Goal: Use online tool/utility: Utilize a website feature to perform a specific function

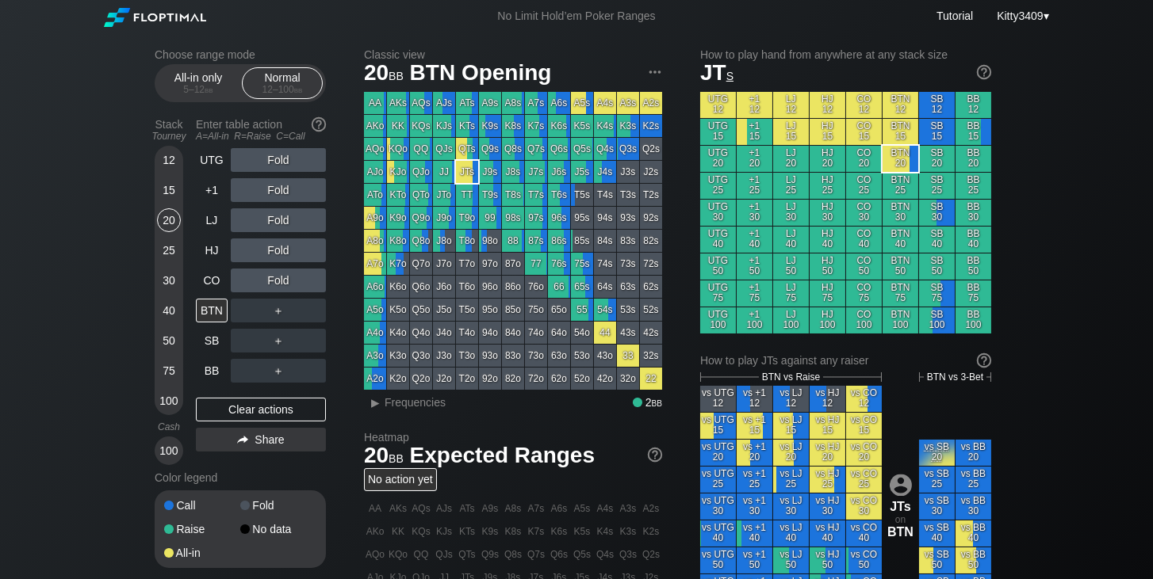
click at [281, 99] on div "All-in only 5 – 12 bb Normal 12 – 100 bb" at bounding box center [240, 83] width 171 height 38
click at [293, 97] on div "Normal 12 – 100 bb" at bounding box center [282, 83] width 73 height 30
click at [277, 82] on div "Normal 12 – 100 bb" at bounding box center [282, 83] width 73 height 30
click at [294, 86] on span "bb" at bounding box center [298, 89] width 9 height 11
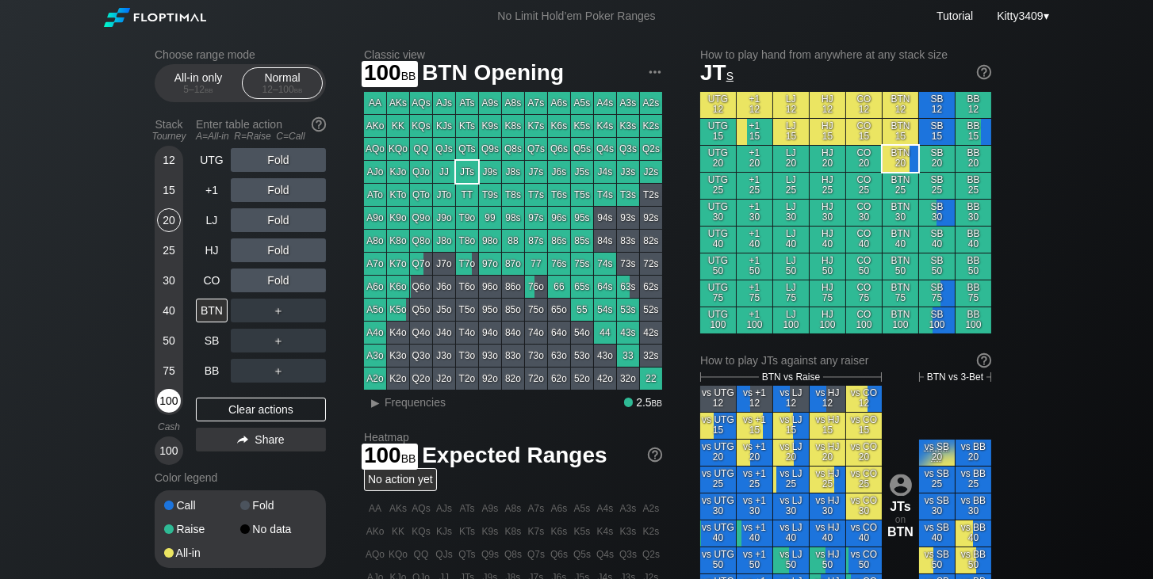
click at [163, 400] on div "100" at bounding box center [169, 401] width 24 height 24
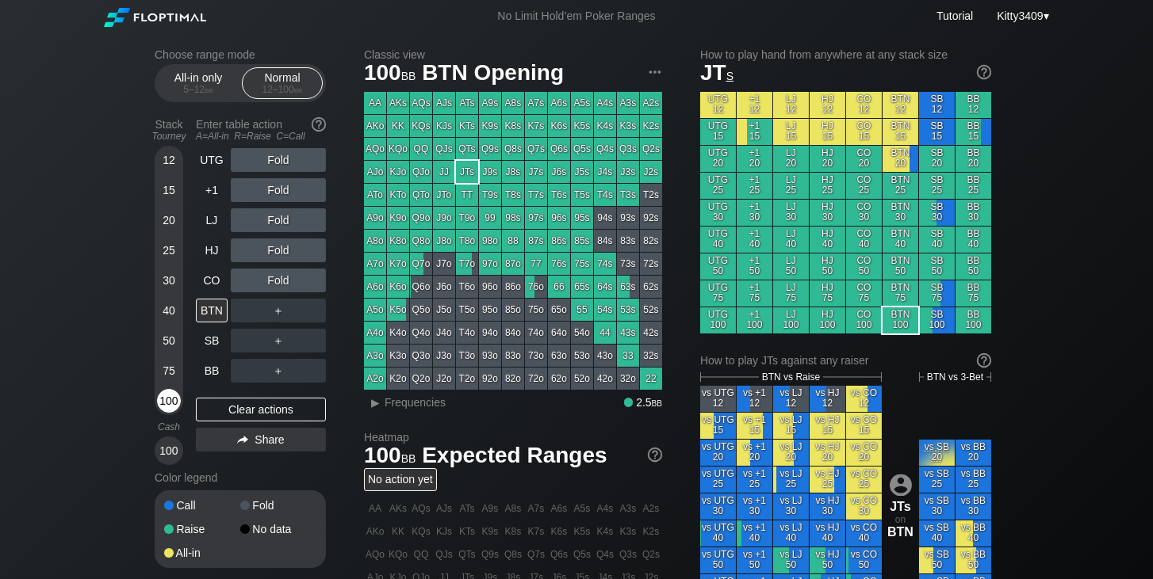
click at [169, 401] on div "100" at bounding box center [169, 401] width 24 height 24
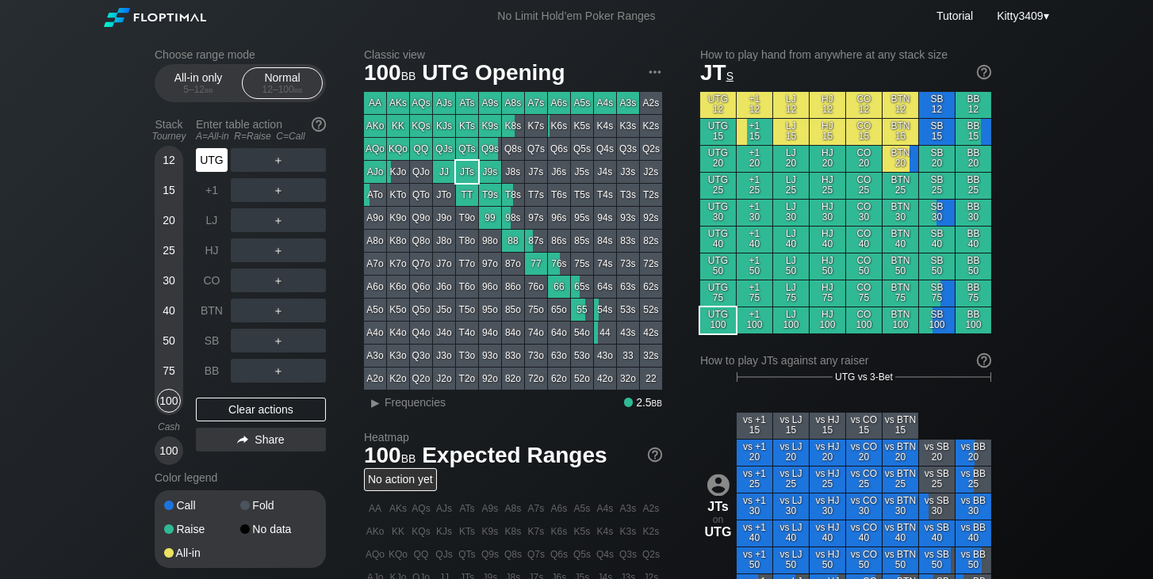
click at [215, 160] on div "UTG" at bounding box center [212, 160] width 32 height 24
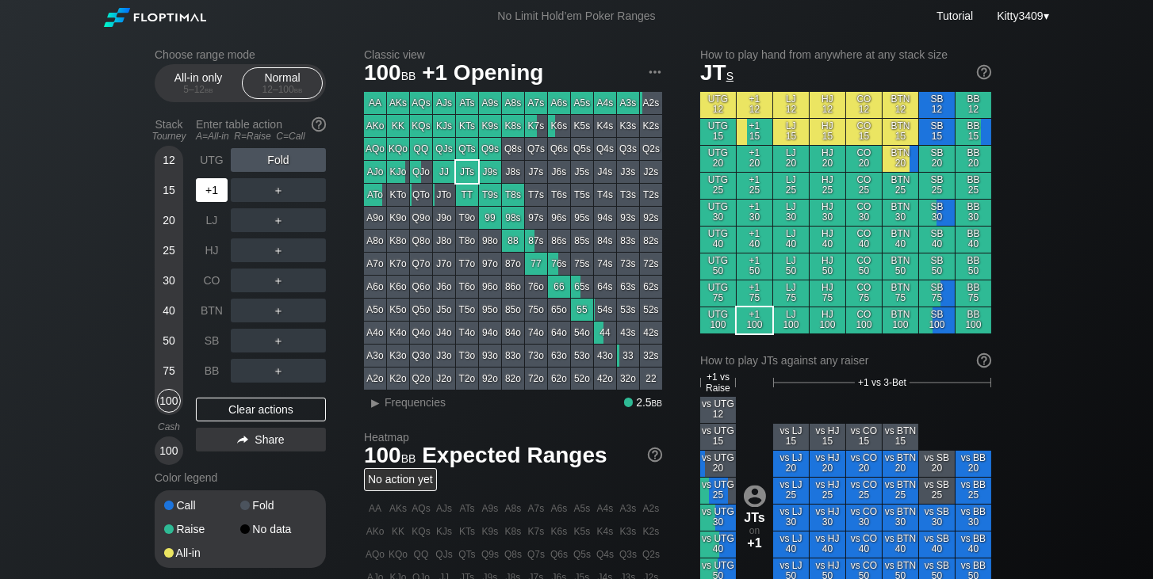
click at [208, 183] on div "+1" at bounding box center [212, 190] width 32 height 24
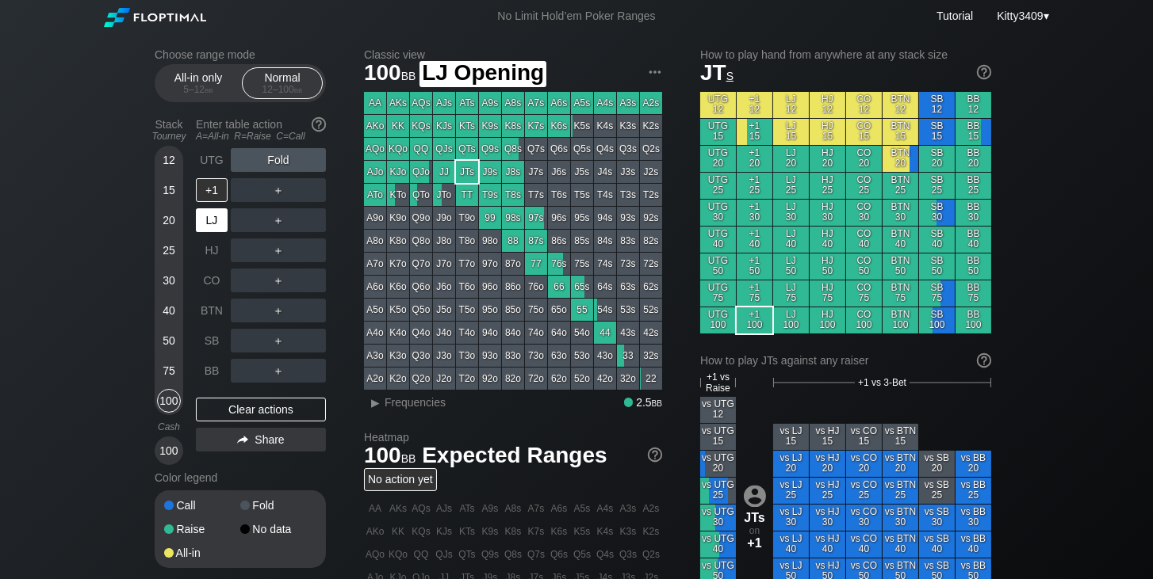
click at [214, 219] on div "LJ" at bounding box center [212, 220] width 32 height 24
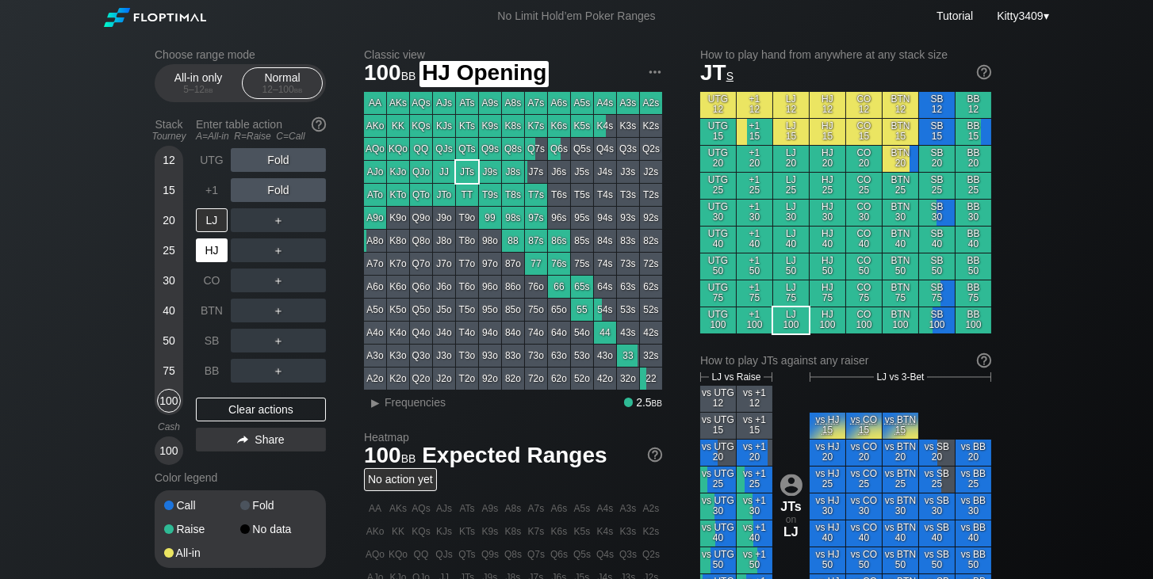
click at [205, 247] on div "HJ" at bounding box center [212, 251] width 32 height 24
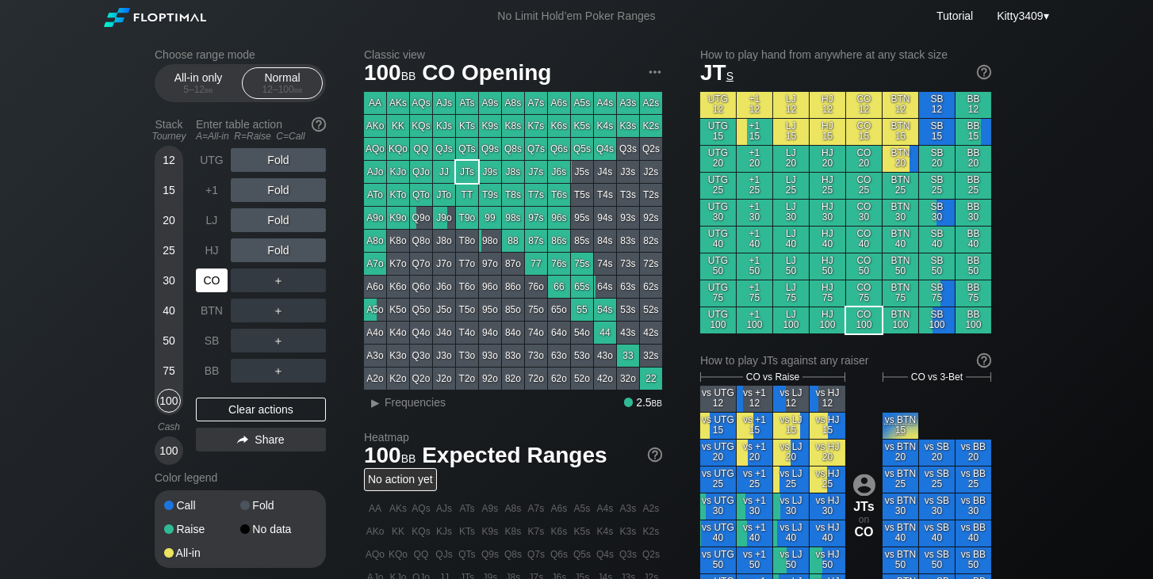
click at [209, 273] on div "CO" at bounding box center [212, 281] width 32 height 24
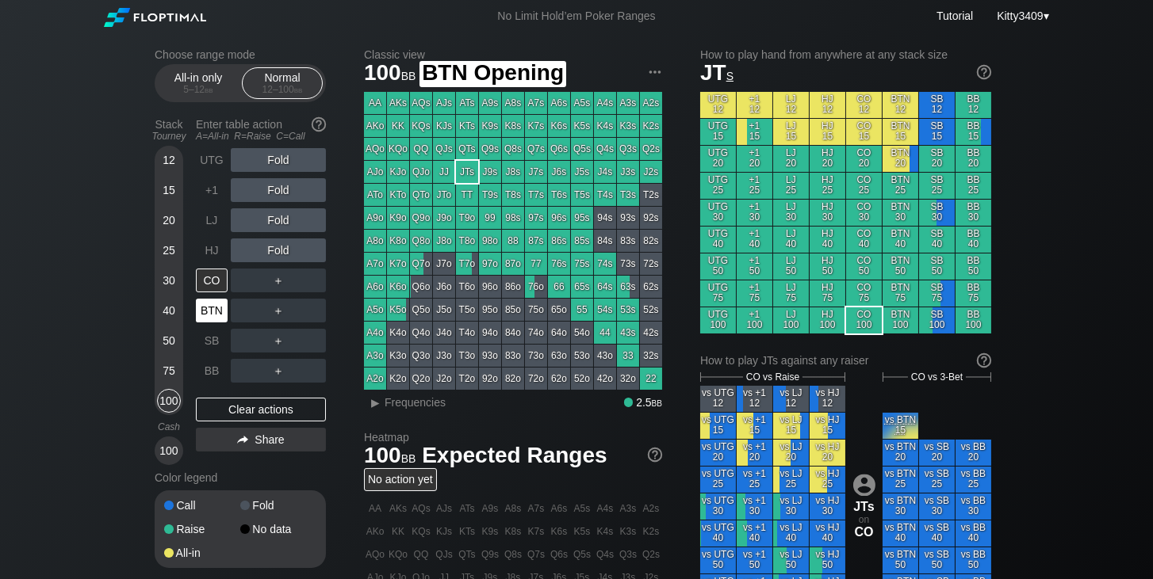
click at [210, 297] on div "BTN" at bounding box center [213, 311] width 35 height 30
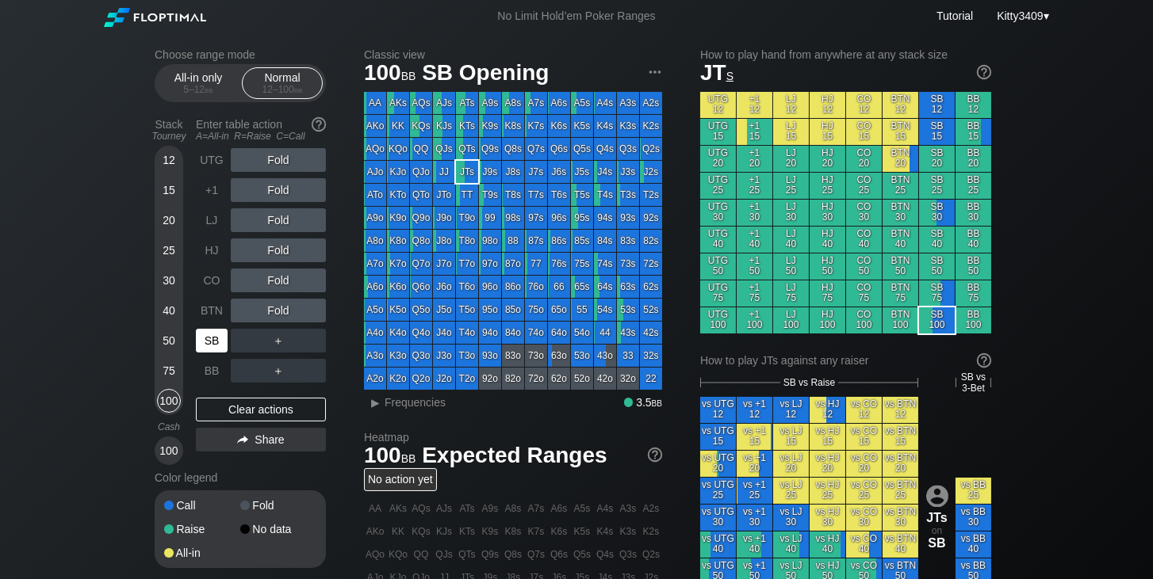
click at [208, 332] on div "SB" at bounding box center [212, 341] width 32 height 24
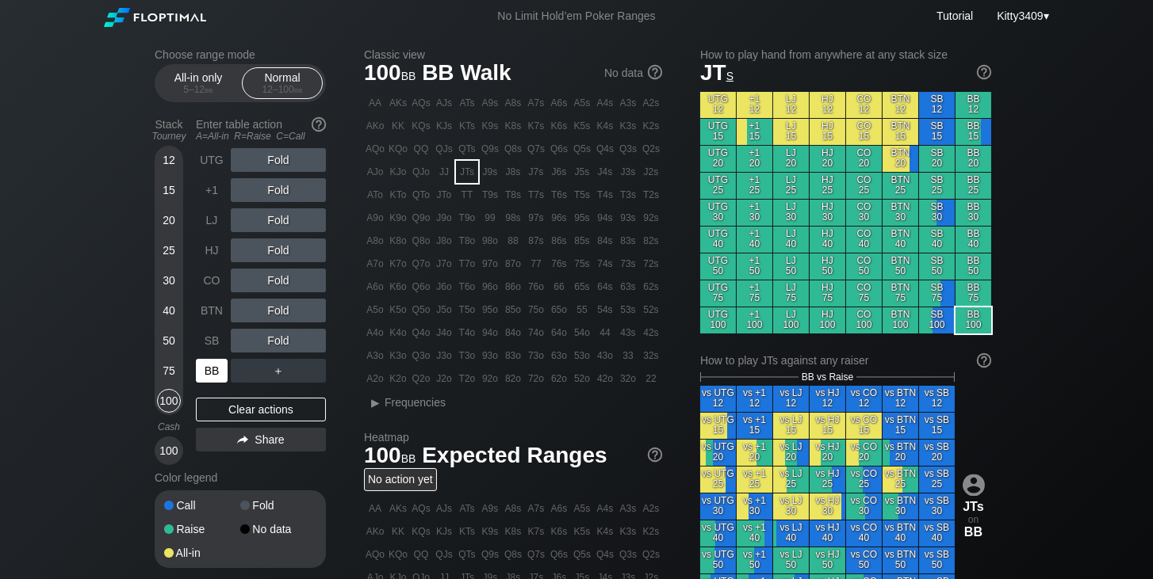
click at [208, 368] on div "BB" at bounding box center [212, 371] width 32 height 24
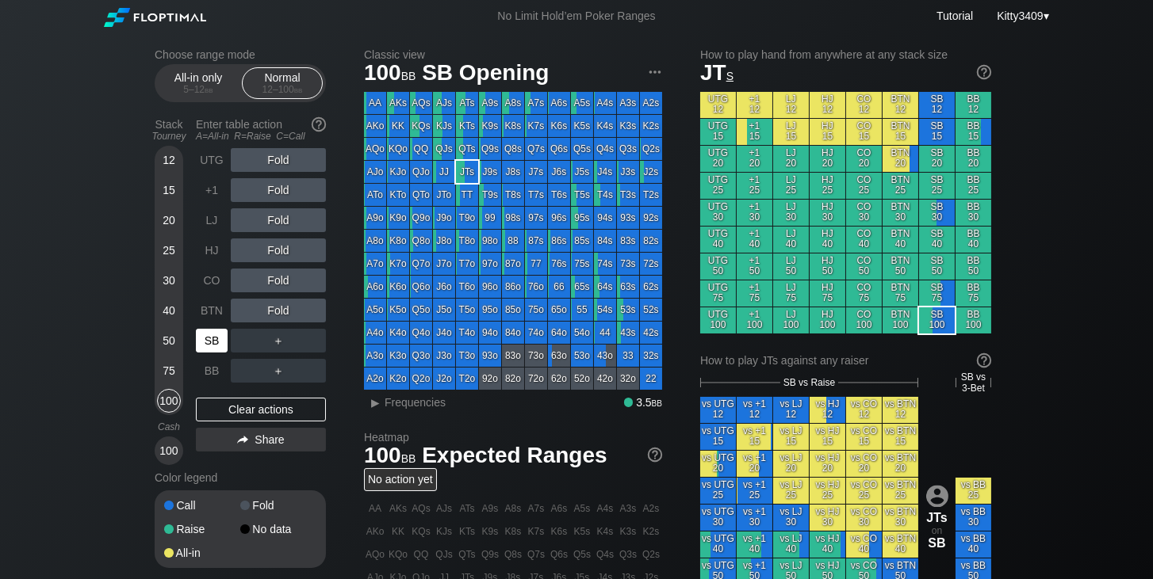
click at [210, 336] on div "SB" at bounding box center [212, 341] width 32 height 24
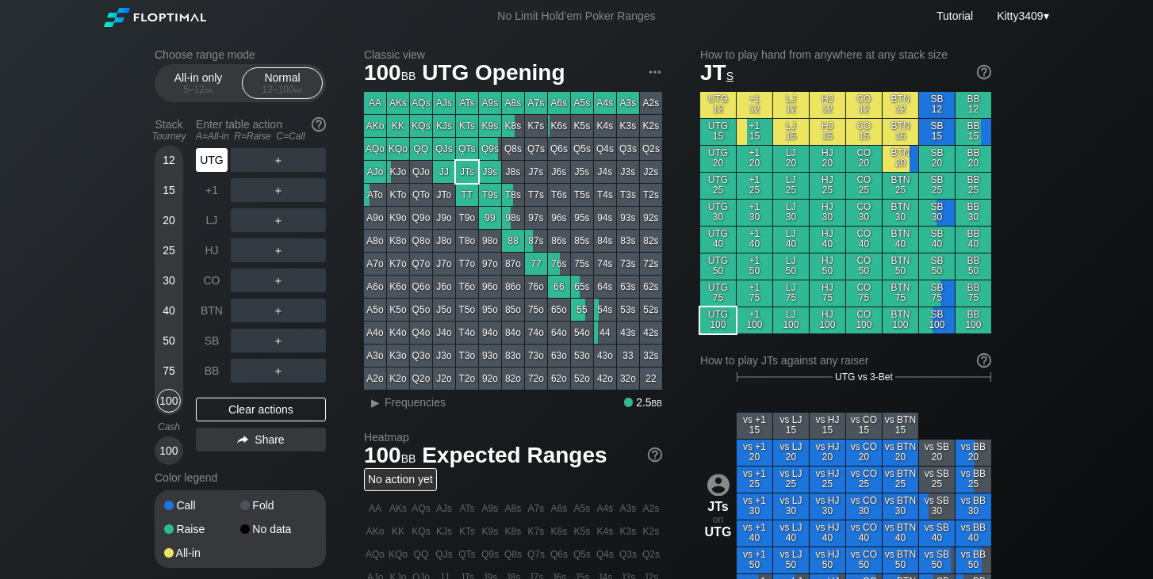
click at [215, 165] on div "UTG" at bounding box center [212, 160] width 32 height 24
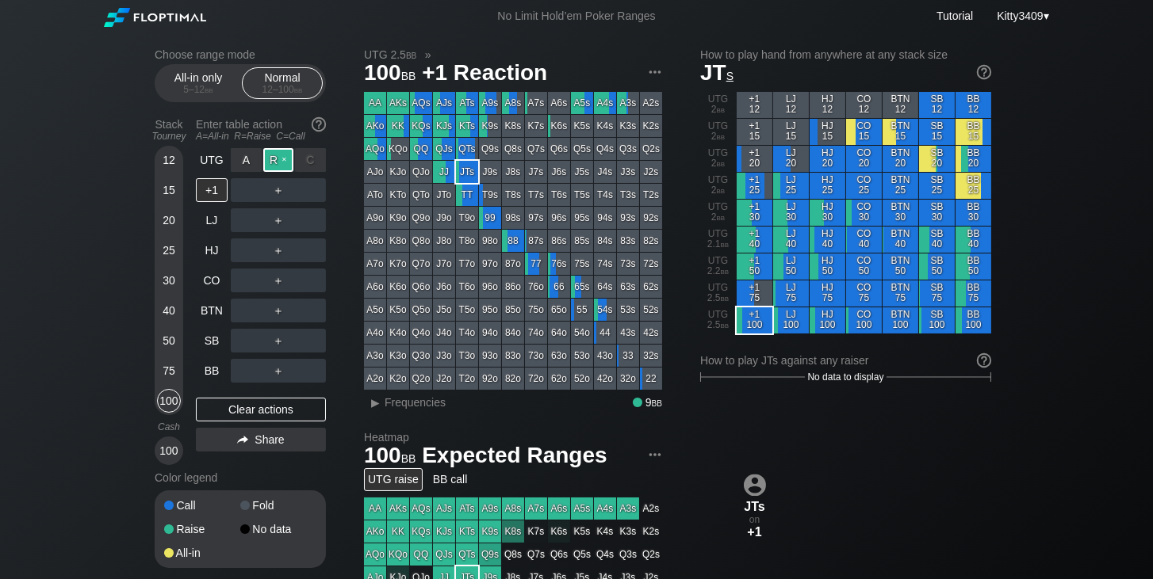
click at [273, 167] on div "R ✕" at bounding box center [278, 160] width 31 height 24
click at [203, 188] on div "+1" at bounding box center [212, 190] width 32 height 24
click at [212, 185] on div "+1" at bounding box center [212, 190] width 32 height 24
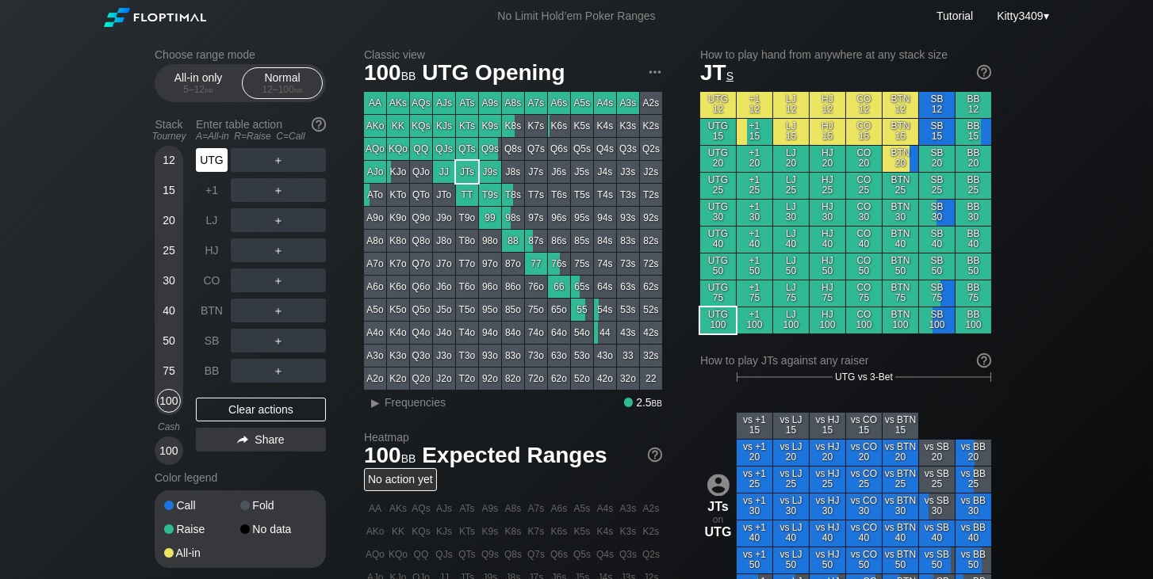
click at [208, 162] on div "UTG" at bounding box center [212, 160] width 32 height 24
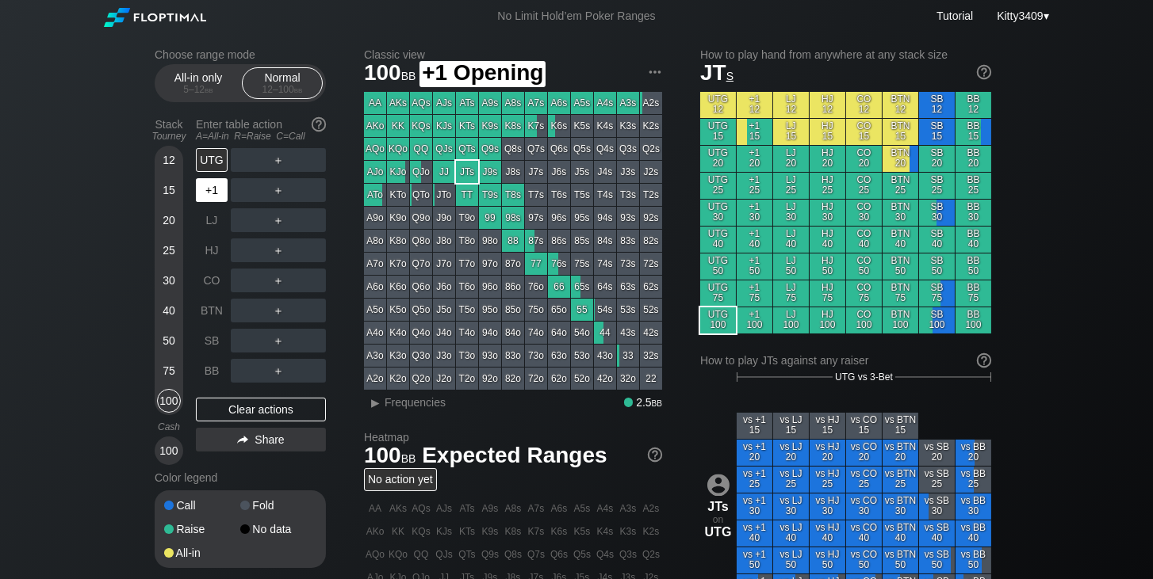
click at [209, 185] on div "+1" at bounding box center [212, 190] width 32 height 24
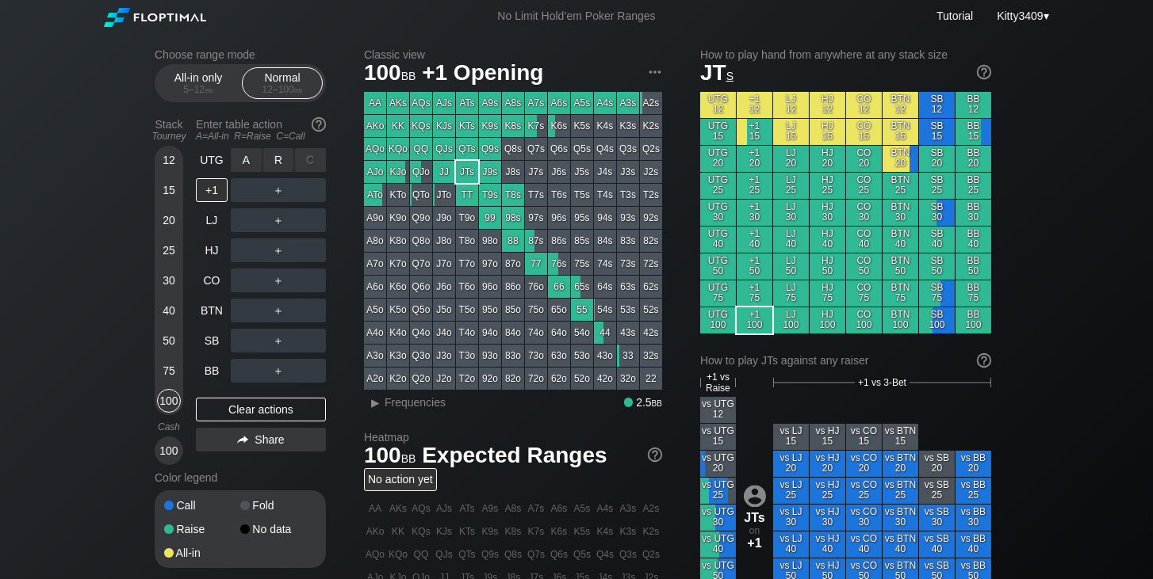
click at [269, 163] on div "R ✕" at bounding box center [278, 160] width 31 height 24
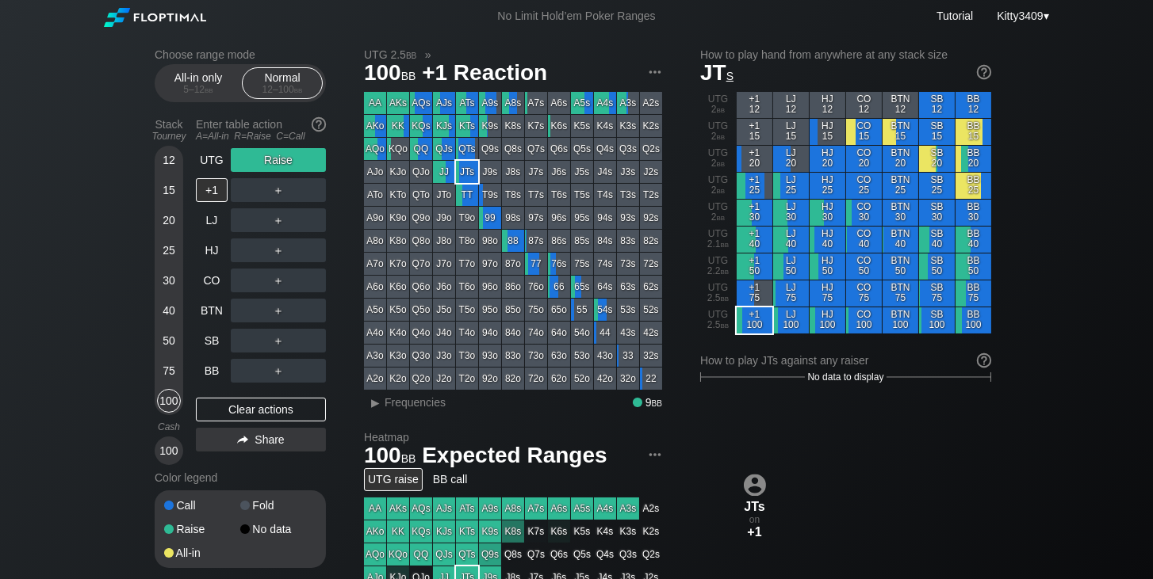
drag, startPoint x: 251, startPoint y: 414, endPoint x: 199, endPoint y: 387, distance: 58.9
click at [251, 413] on div "Clear actions" at bounding box center [261, 410] width 130 height 24
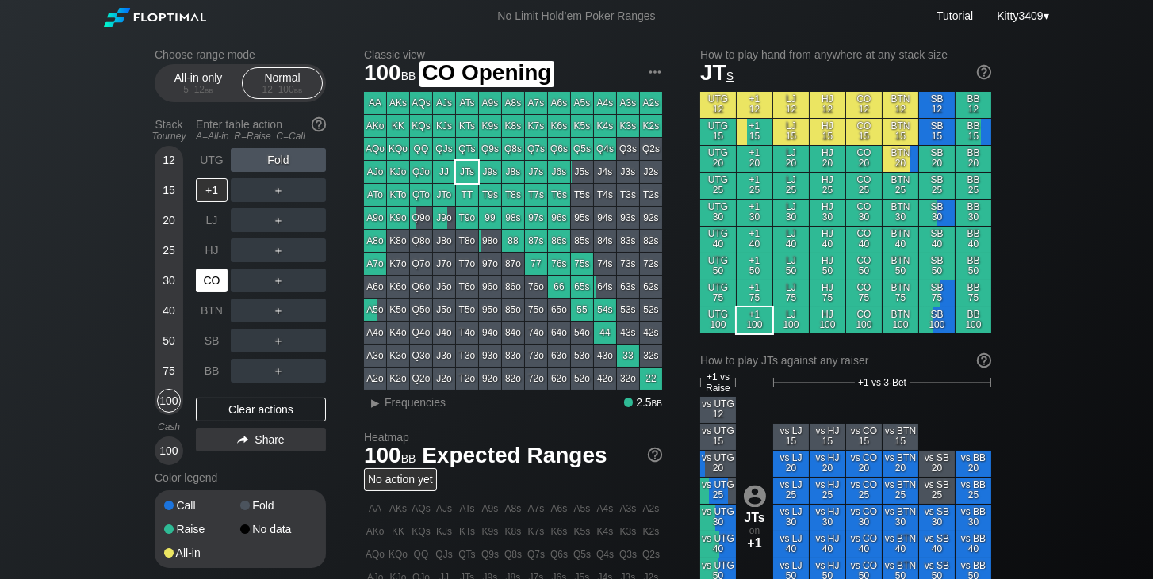
click at [214, 284] on div "CO" at bounding box center [212, 281] width 32 height 24
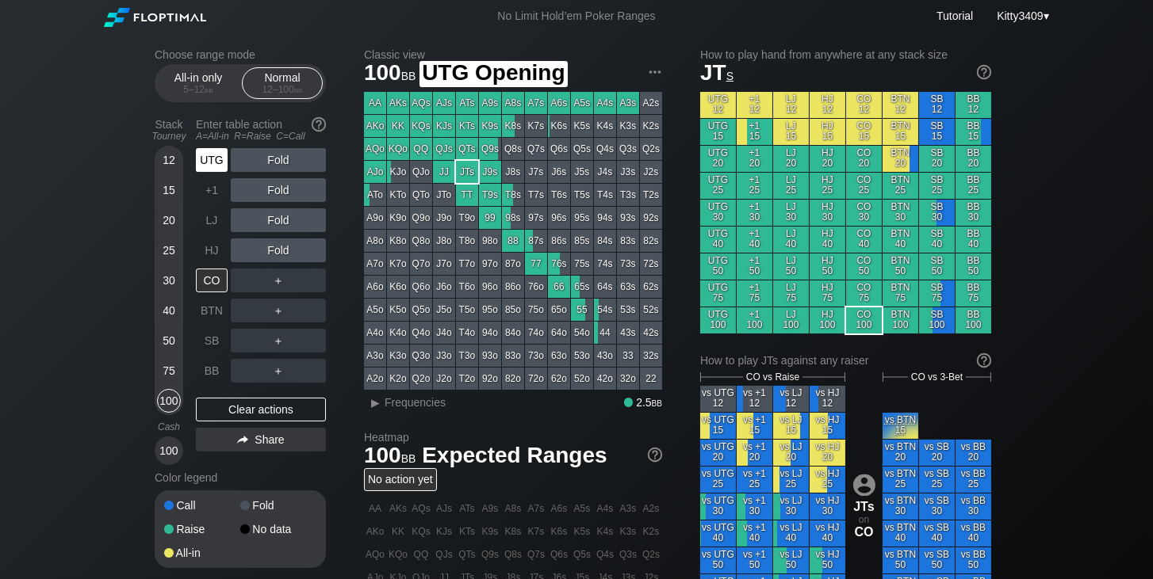
click at [221, 154] on div "UTG" at bounding box center [212, 160] width 32 height 24
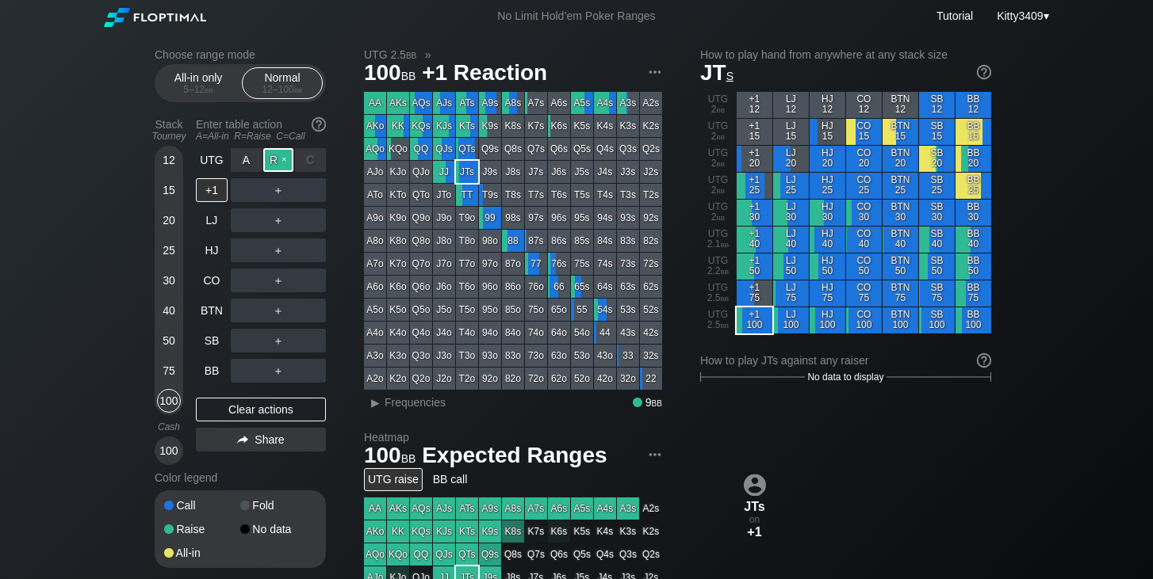
click at [289, 156] on div "R ✕" at bounding box center [278, 160] width 31 height 24
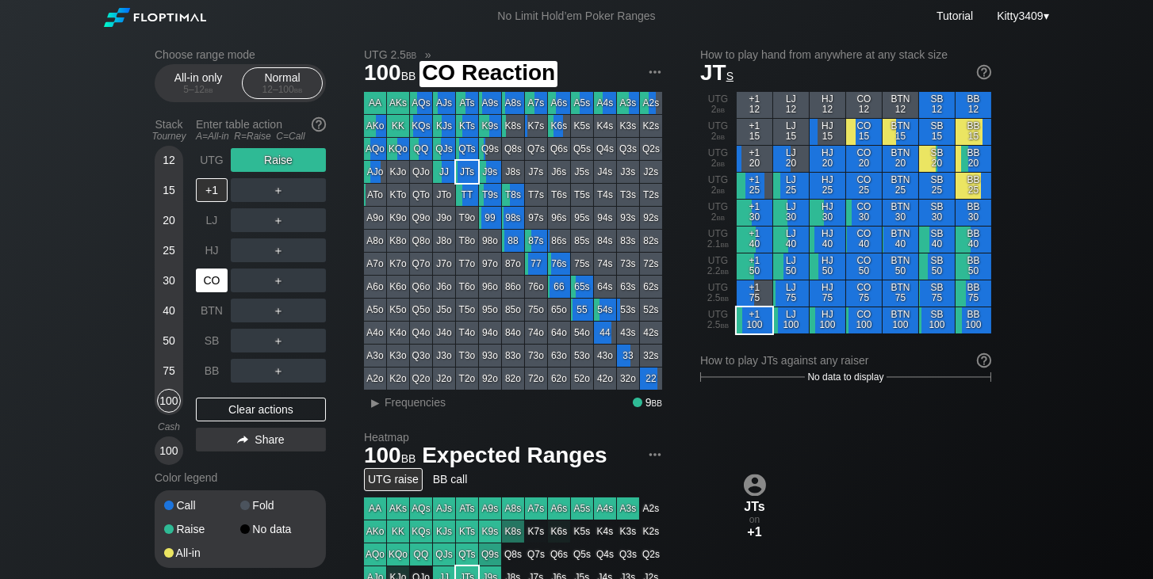
click at [212, 280] on div "CO" at bounding box center [212, 281] width 32 height 24
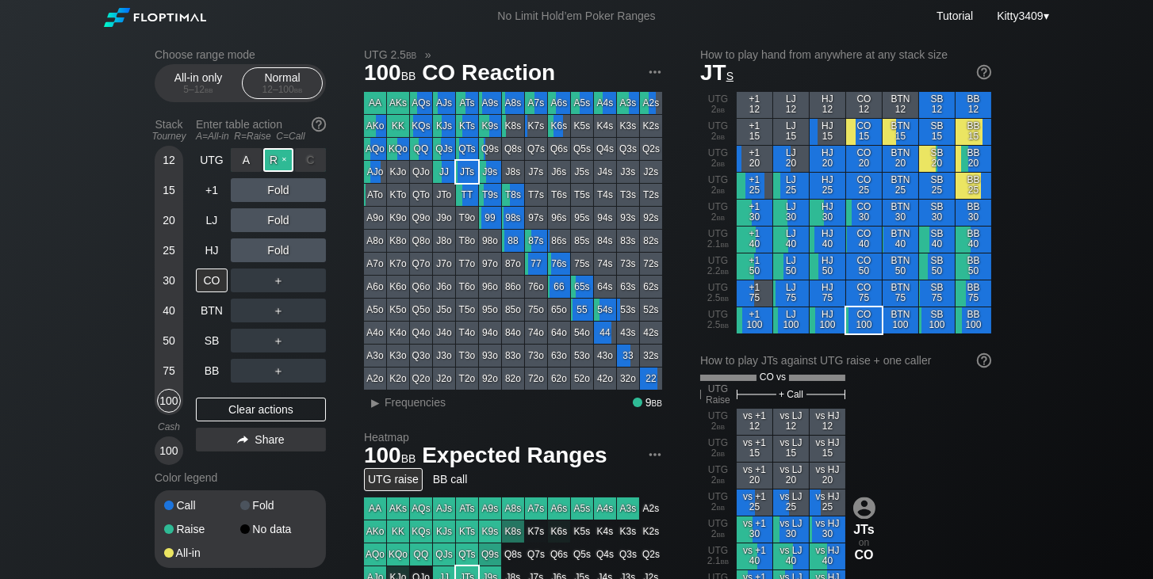
click at [285, 151] on div "R ✕" at bounding box center [278, 160] width 31 height 24
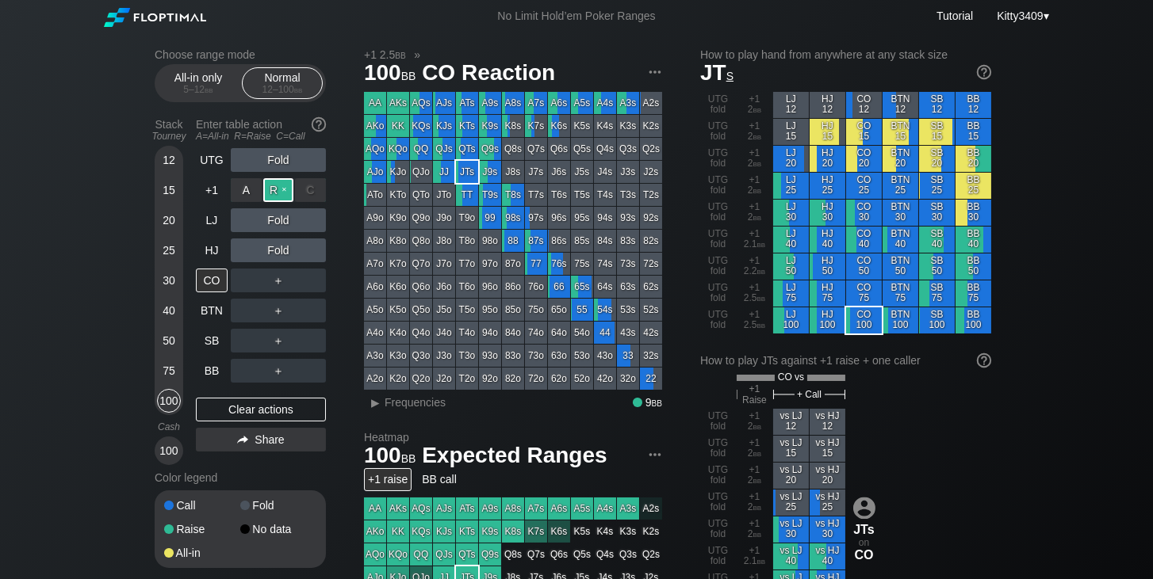
click at [275, 185] on div "R ✕" at bounding box center [278, 190] width 31 height 24
click at [275, 159] on div "R ✕" at bounding box center [278, 160] width 31 height 24
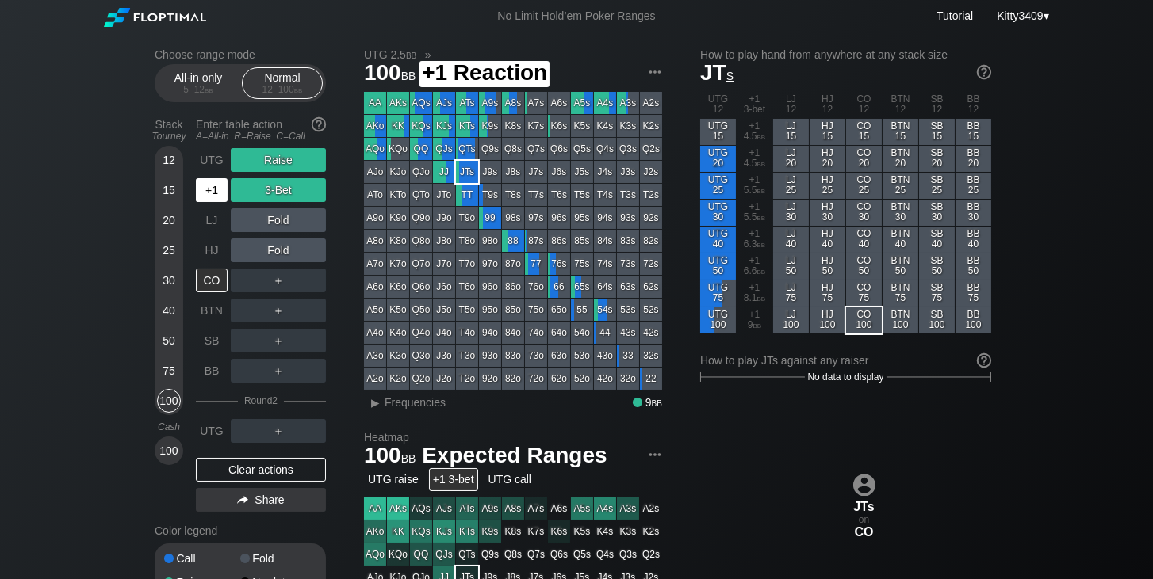
click at [206, 189] on div "+1" at bounding box center [212, 190] width 32 height 24
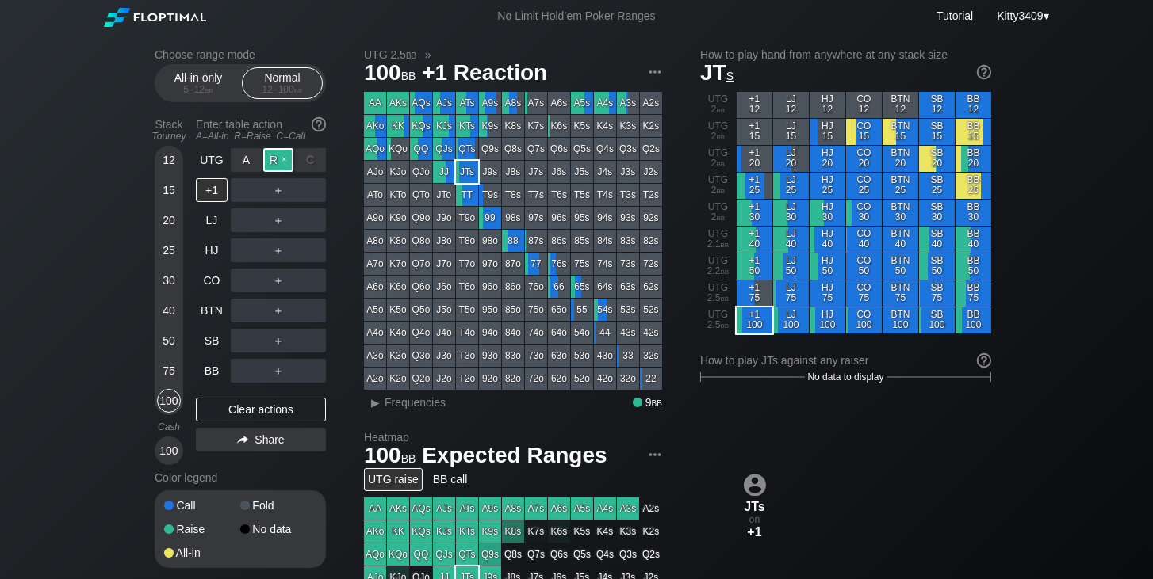
click at [273, 159] on div "R ✕" at bounding box center [278, 160] width 31 height 24
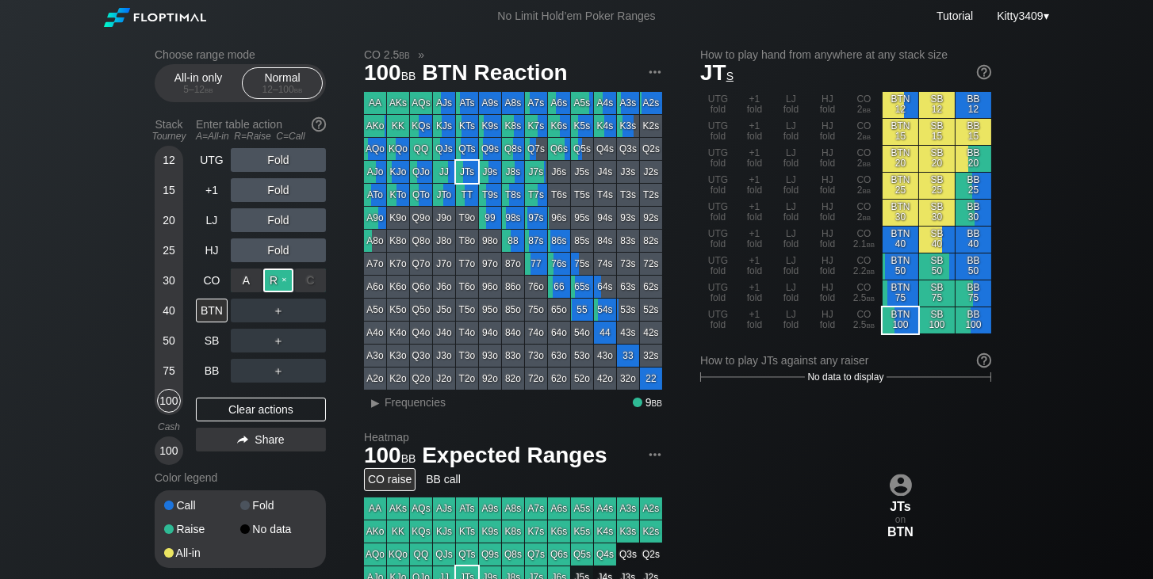
click at [270, 281] on div "R ✕" at bounding box center [278, 281] width 31 height 24
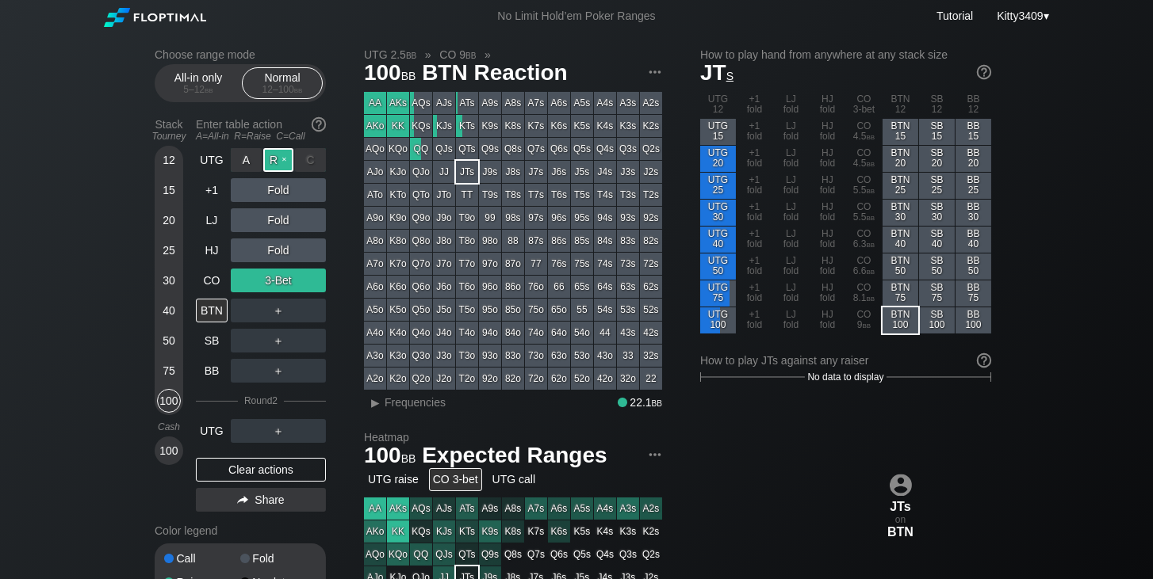
click at [275, 155] on div "R ✕" at bounding box center [278, 160] width 31 height 24
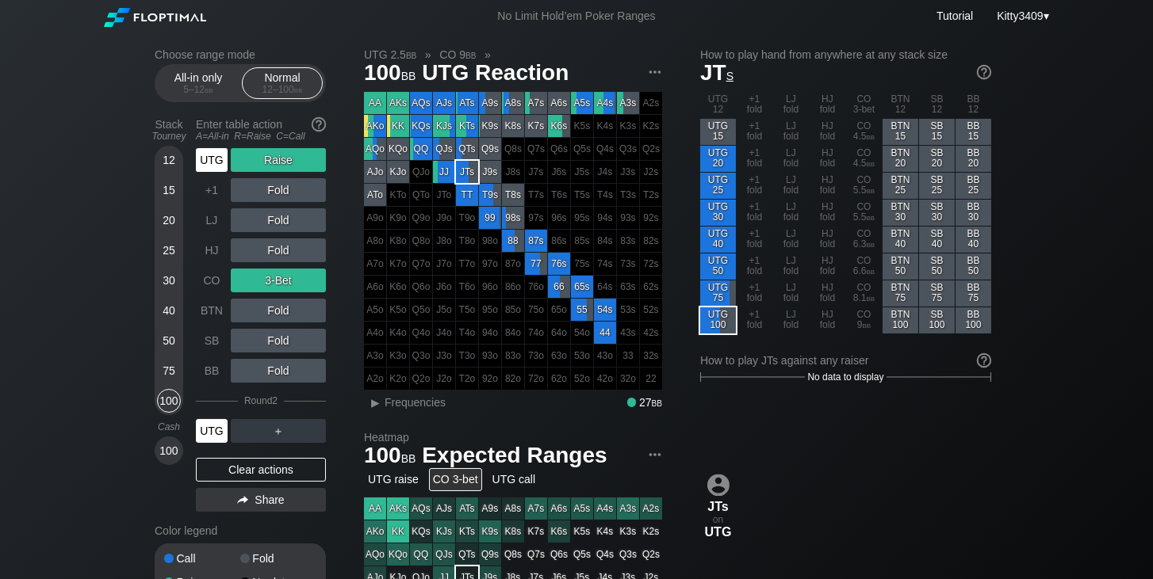
click at [212, 434] on div "UTG" at bounding box center [212, 431] width 32 height 24
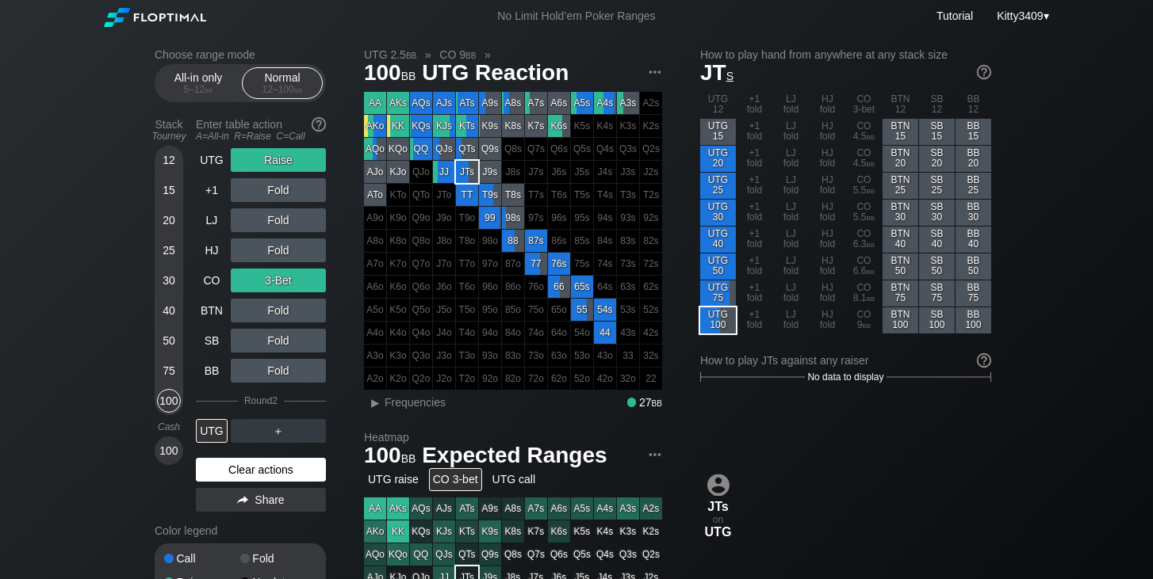
drag, startPoint x: 269, startPoint y: 469, endPoint x: 258, endPoint y: 462, distance: 12.8
click at [269, 467] on div "Clear actions" at bounding box center [261, 470] width 130 height 24
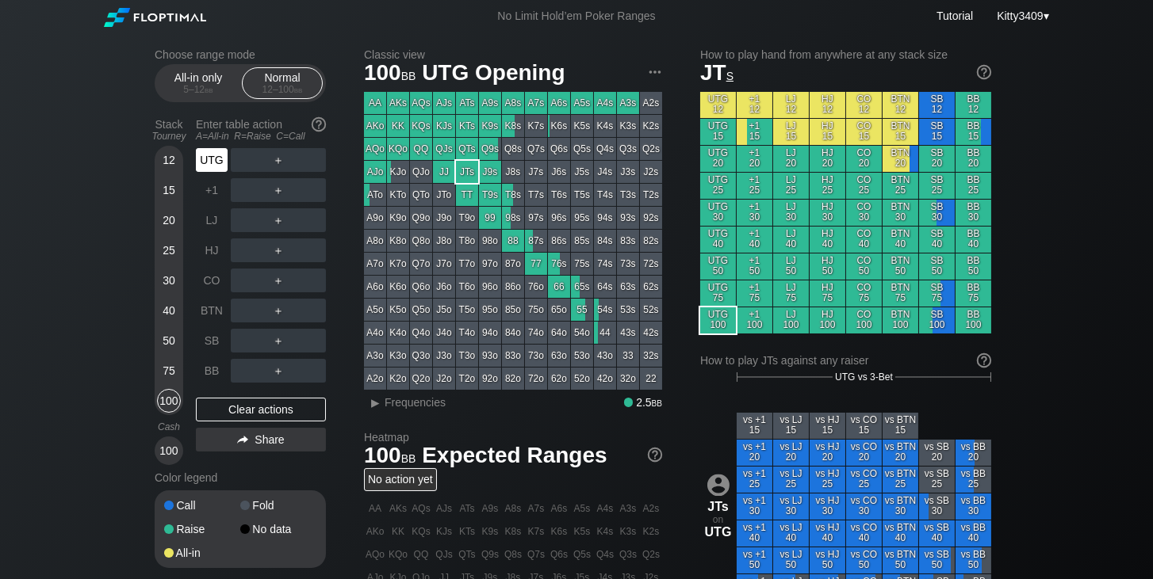
click at [205, 158] on div "UTG" at bounding box center [212, 160] width 32 height 24
click at [201, 163] on div "UTG" at bounding box center [212, 160] width 32 height 24
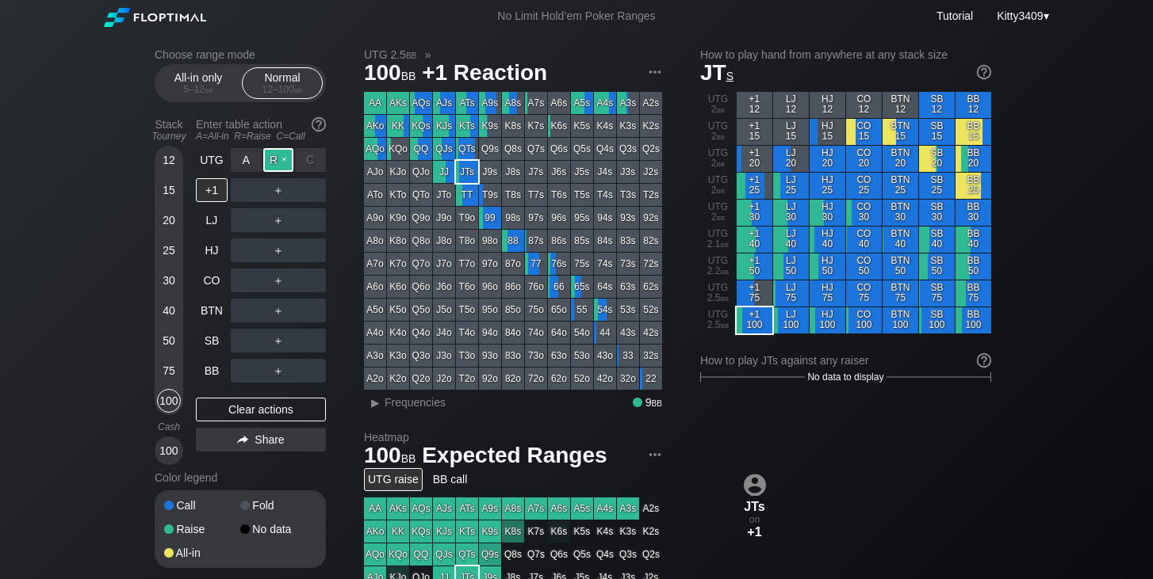
click at [270, 159] on div "R ✕" at bounding box center [278, 160] width 31 height 24
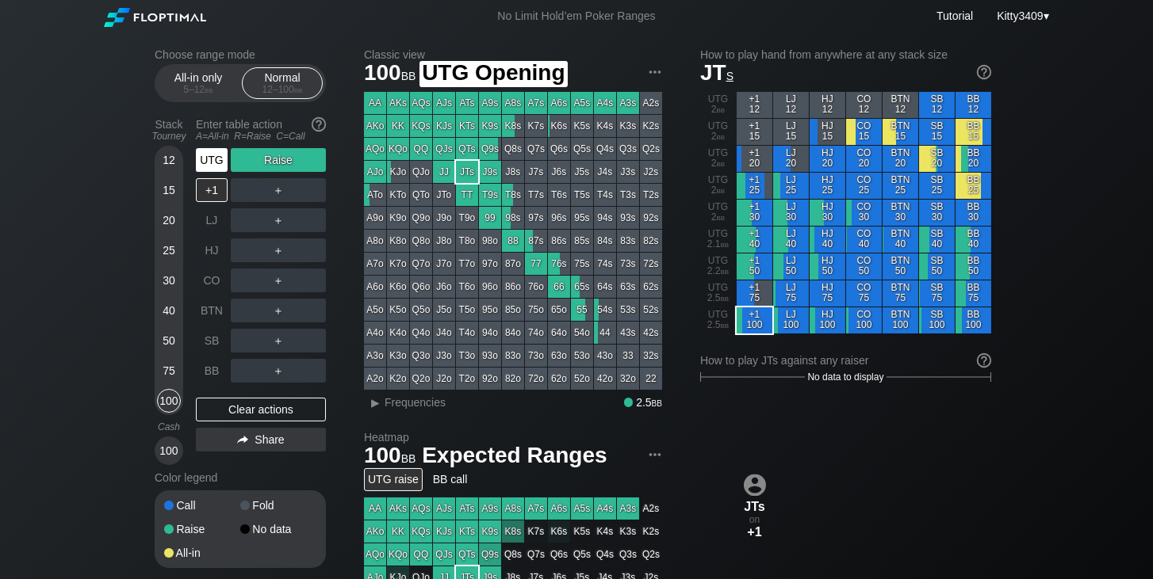
click at [219, 161] on div "UTG" at bounding box center [212, 160] width 32 height 24
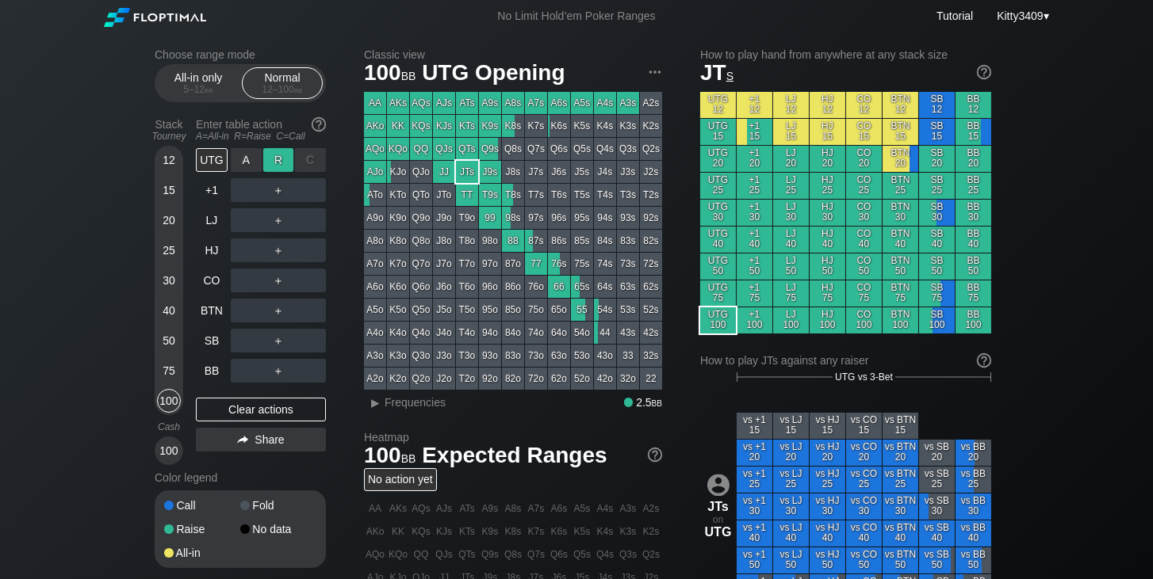
click at [273, 159] on div "R ✕" at bounding box center [278, 160] width 31 height 24
click at [208, 163] on div "UTG" at bounding box center [212, 160] width 32 height 24
click at [202, 159] on div "UTG" at bounding box center [212, 160] width 32 height 24
click at [1100, 92] on div "Choose range mode All-in only 5 – 12 bb Normal 12 – 100 bb Stack Tourney Enter …" at bounding box center [576, 539] width 1153 height 1012
click at [246, 411] on div "Clear actions" at bounding box center [261, 410] width 130 height 24
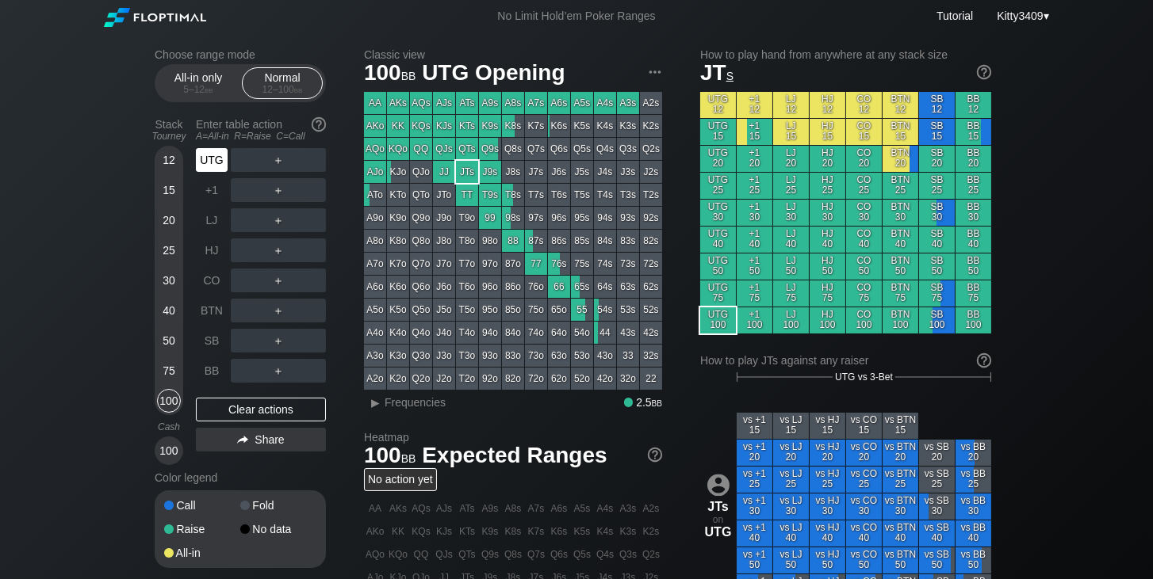
click at [216, 153] on div "UTG" at bounding box center [212, 160] width 32 height 24
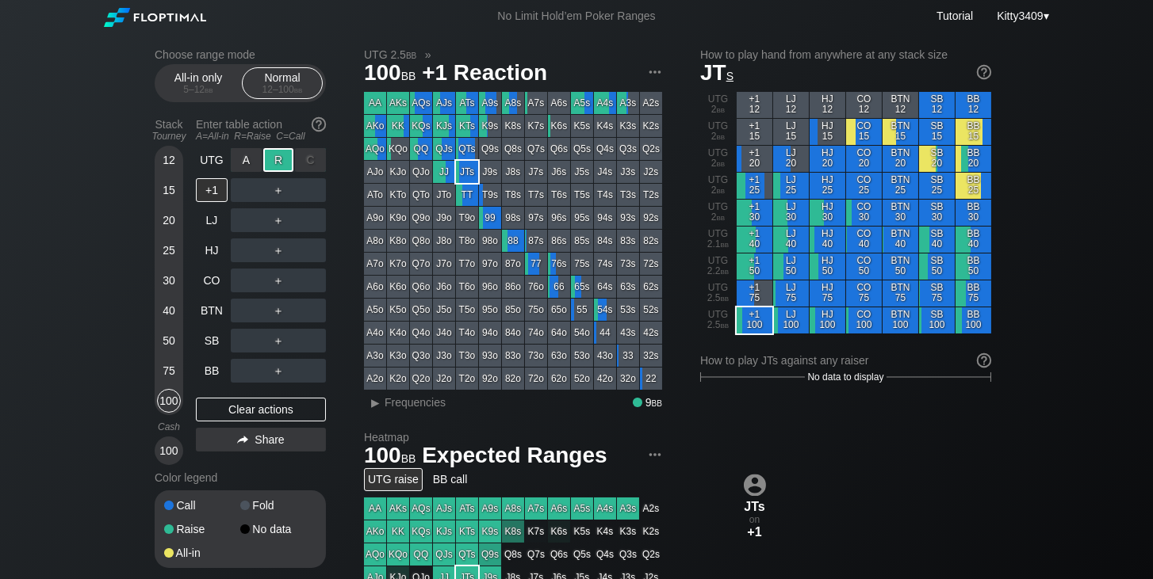
click at [277, 155] on div "R ✕" at bounding box center [278, 160] width 31 height 24
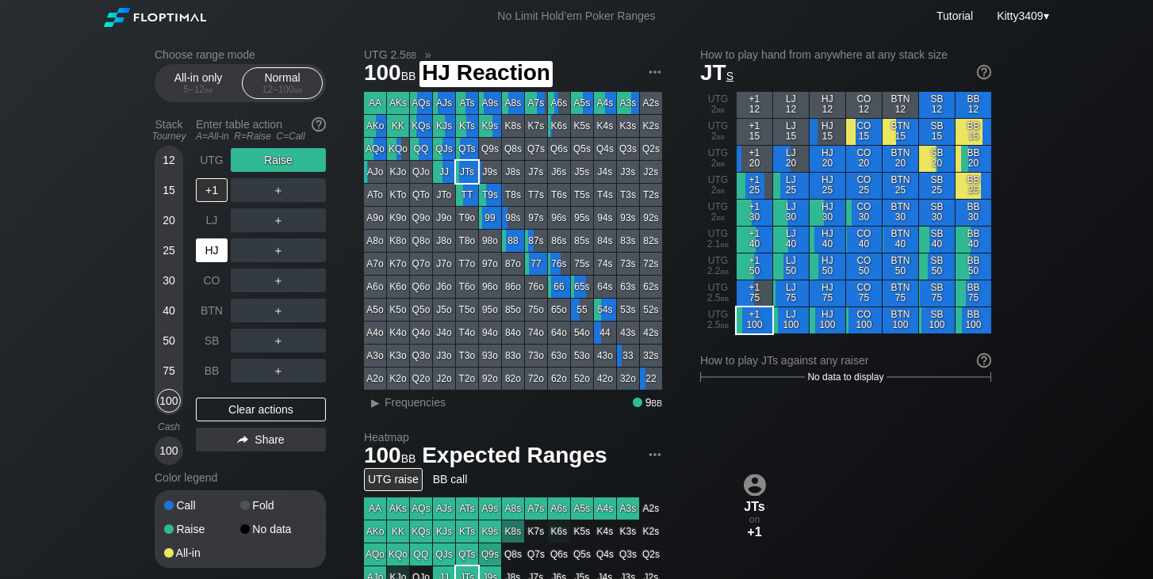
click at [211, 252] on div "HJ" at bounding box center [212, 251] width 32 height 24
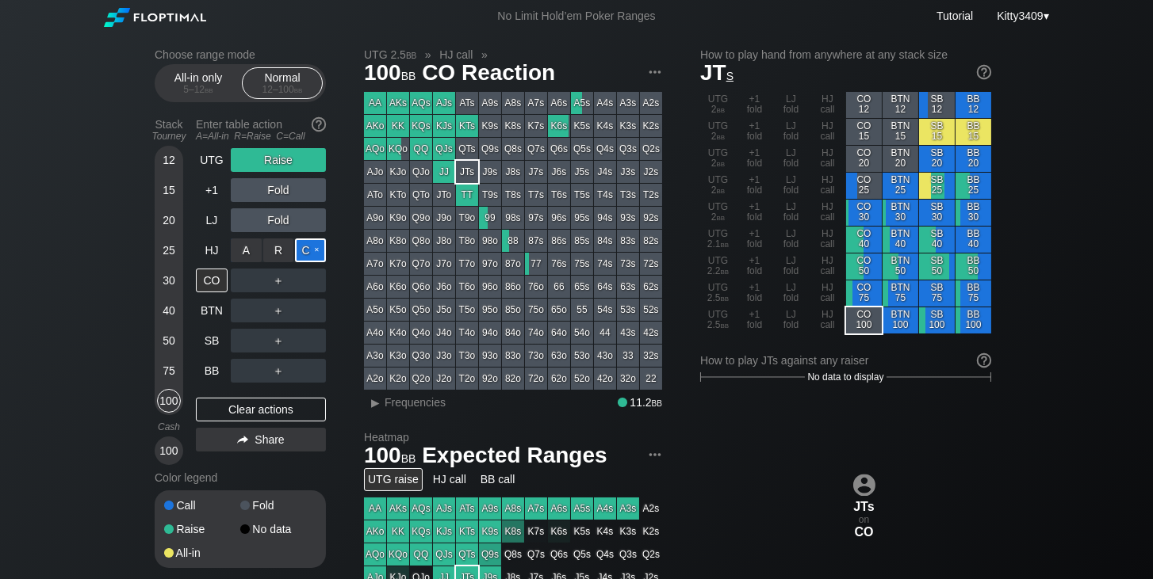
click at [305, 252] on div "C ✕" at bounding box center [310, 251] width 31 height 24
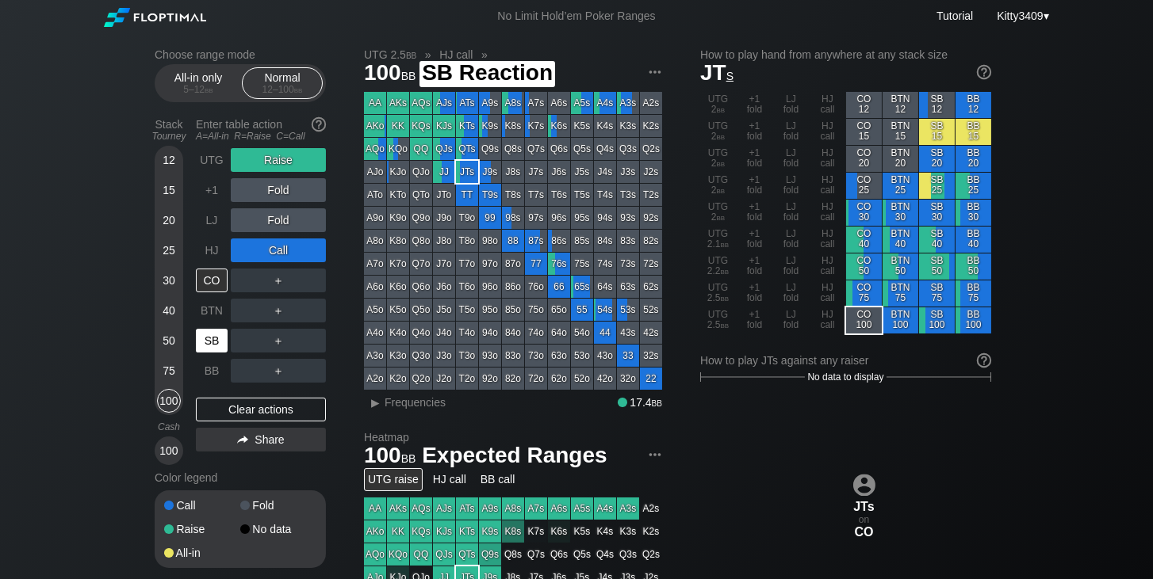
click at [212, 338] on div "SB" at bounding box center [212, 341] width 32 height 24
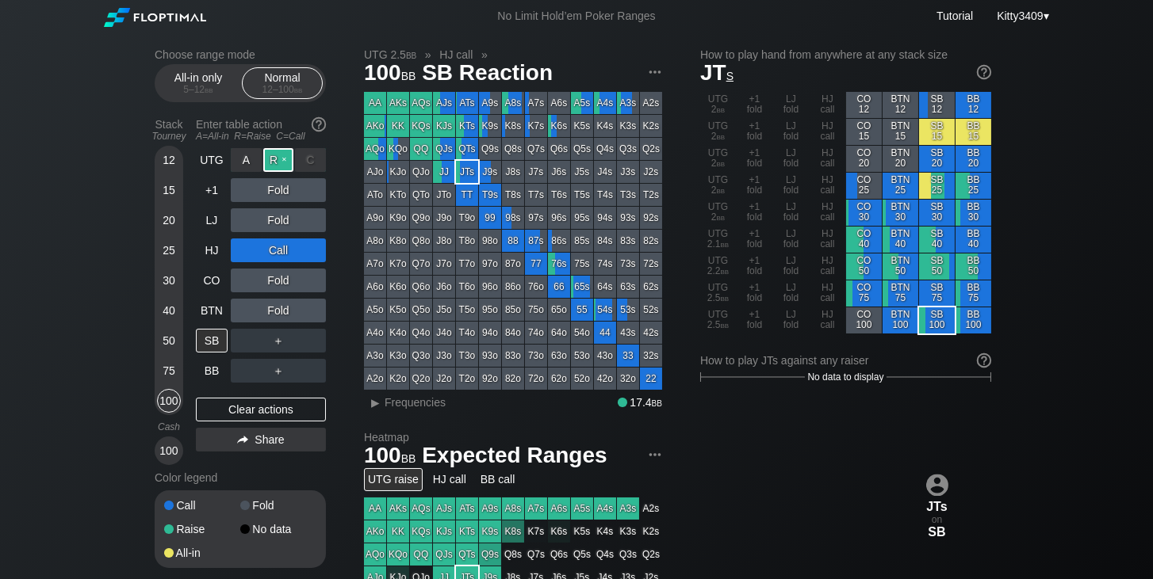
click at [277, 162] on div "R ✕" at bounding box center [278, 160] width 31 height 24
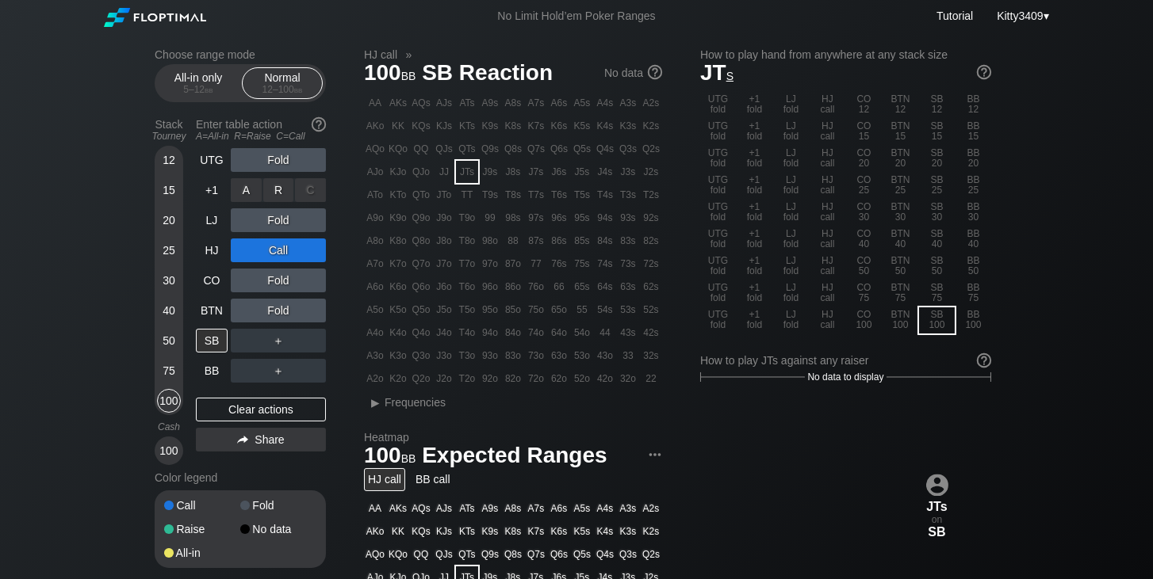
drag, startPoint x: 311, startPoint y: 188, endPoint x: 171, endPoint y: 204, distance: 140.4
click at [310, 188] on div "C ✕" at bounding box center [310, 190] width 31 height 24
click at [245, 404] on div "Clear actions" at bounding box center [261, 410] width 130 height 24
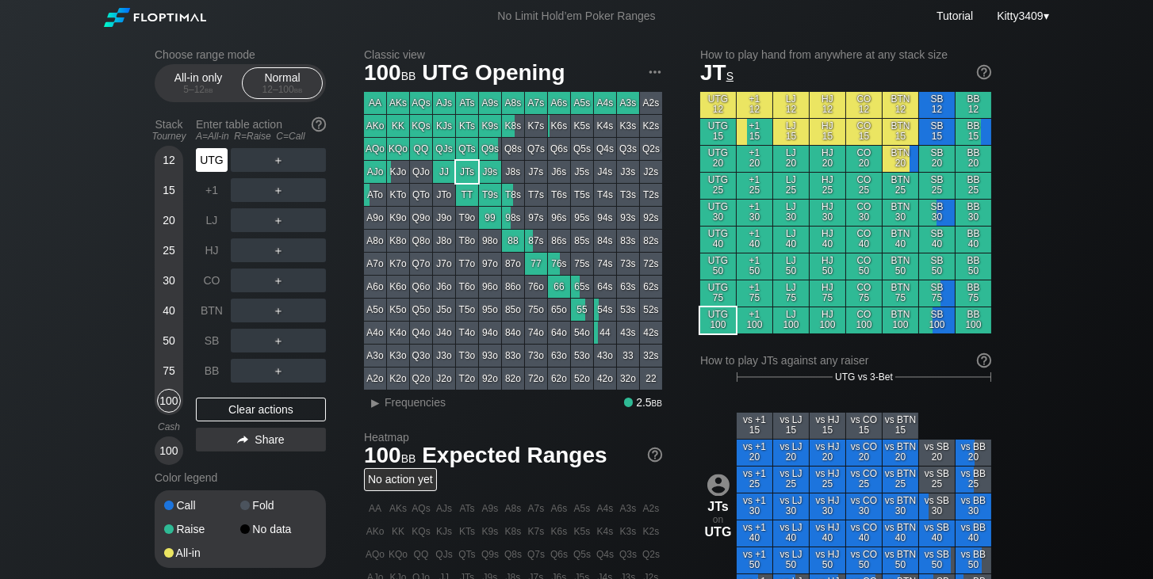
click at [213, 170] on div "UTG" at bounding box center [212, 160] width 32 height 24
click at [168, 404] on div "100" at bounding box center [169, 401] width 24 height 24
click at [246, 411] on div "Clear actions" at bounding box center [261, 410] width 130 height 24
click at [281, 158] on div "R ✕" at bounding box center [278, 160] width 31 height 24
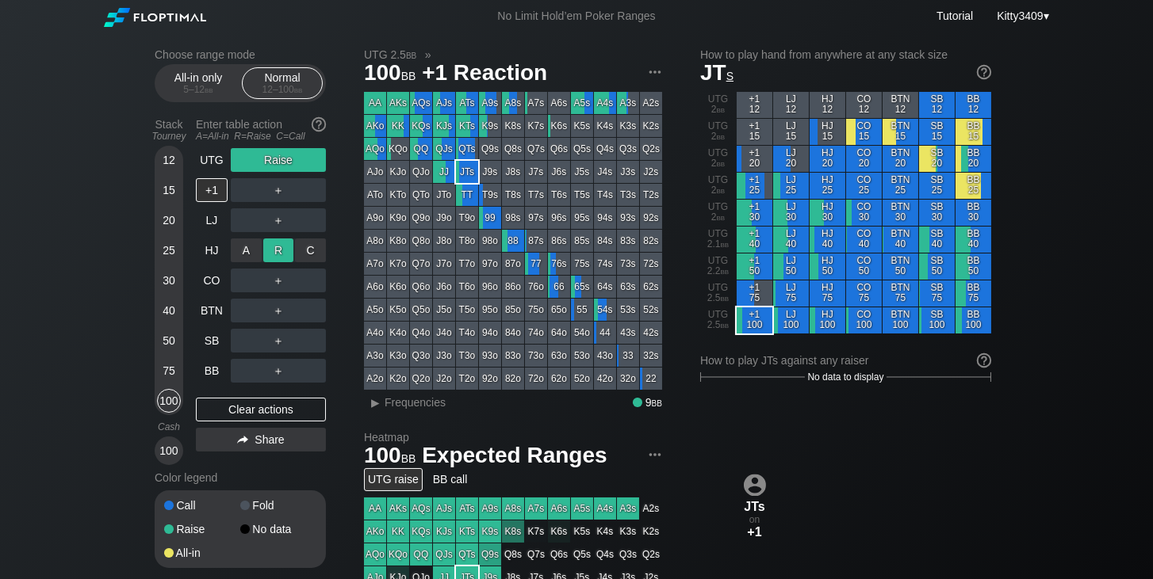
click at [271, 251] on div "R ✕" at bounding box center [278, 251] width 31 height 24
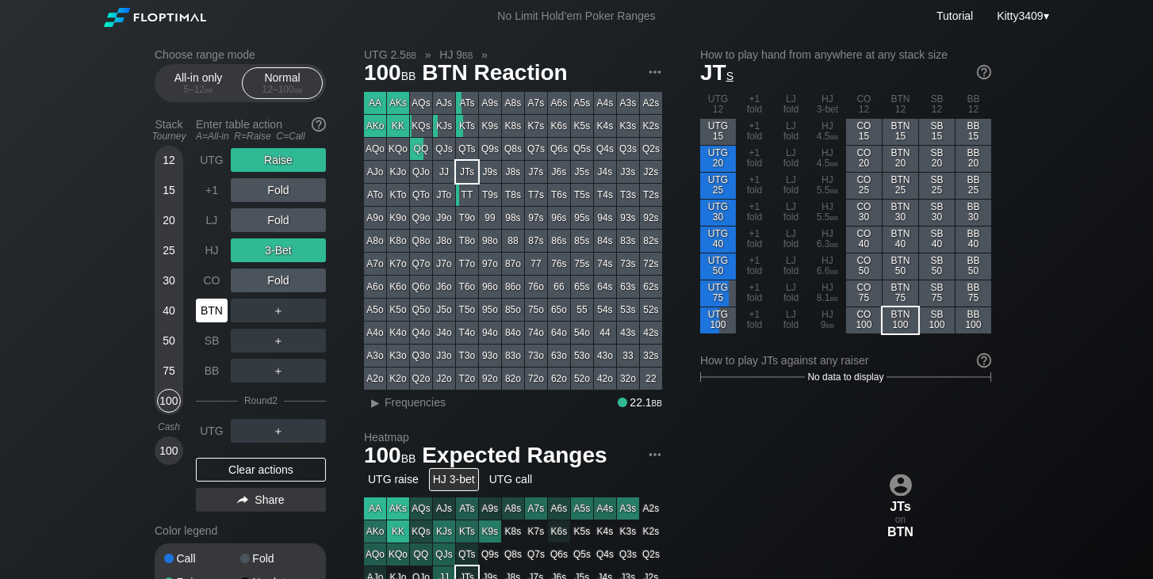
click at [220, 314] on div "BTN" at bounding box center [212, 311] width 32 height 24
